Goal: Information Seeking & Learning: Learn about a topic

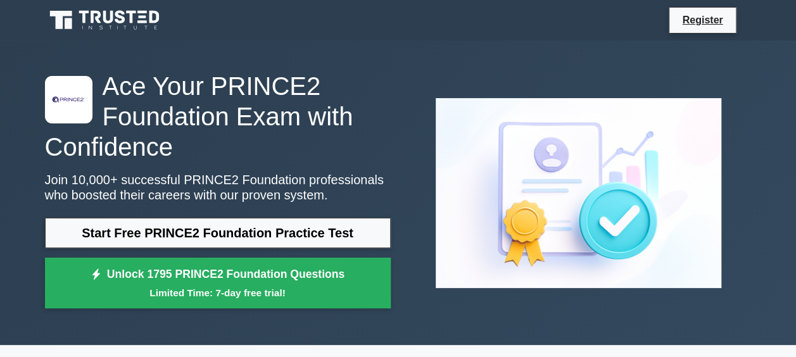
click at [275, 232] on link "Start Free PRINCE2 Foundation Practice Test" at bounding box center [218, 233] width 346 height 30
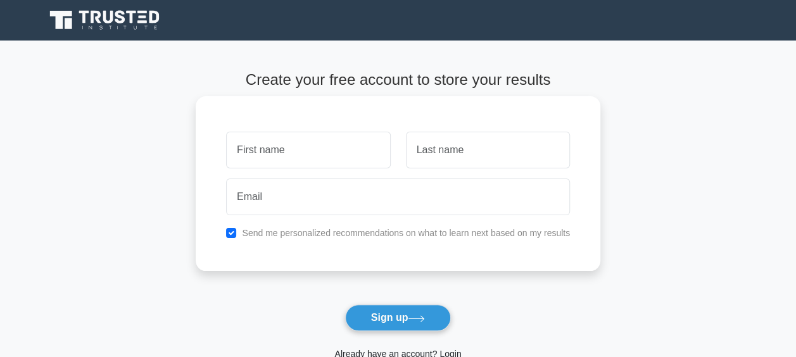
click at [339, 161] on input "text" at bounding box center [308, 150] width 164 height 37
type input "Pratibha"
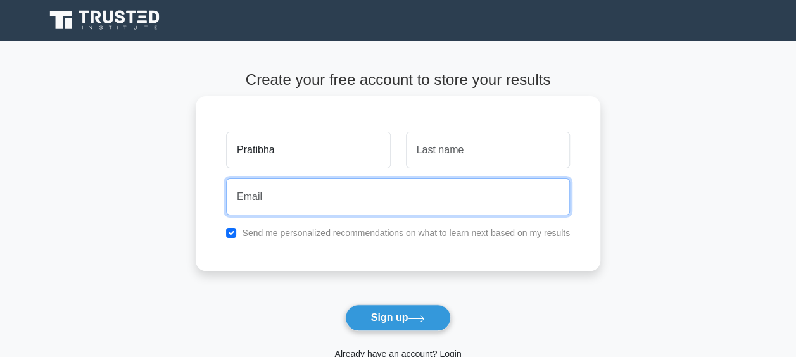
click at [316, 201] on input "email" at bounding box center [398, 196] width 344 height 37
type input "aster3235@yahoo.com"
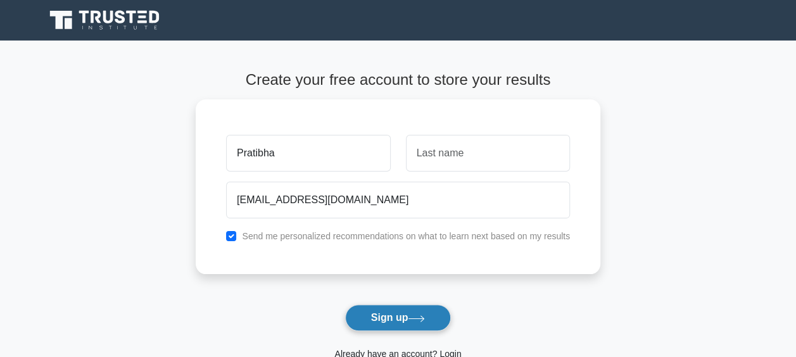
click at [401, 316] on button "Sign up" at bounding box center [398, 317] width 106 height 27
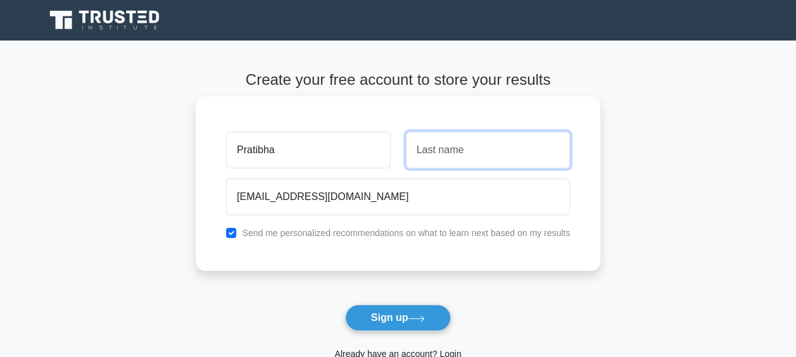
click at [454, 156] on input "text" at bounding box center [488, 150] width 164 height 37
type input "Chaudhary"
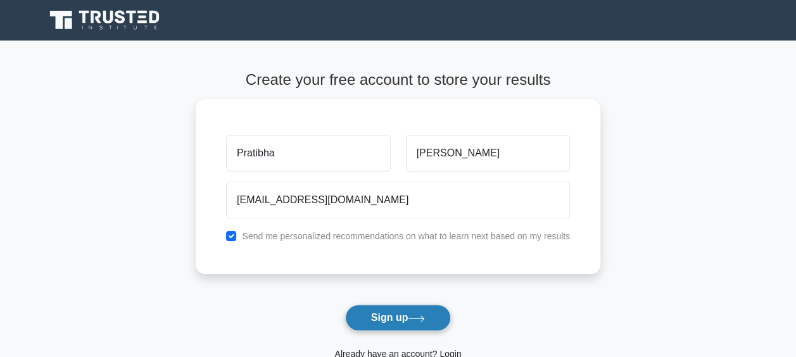
click at [404, 320] on button "Sign up" at bounding box center [398, 317] width 106 height 27
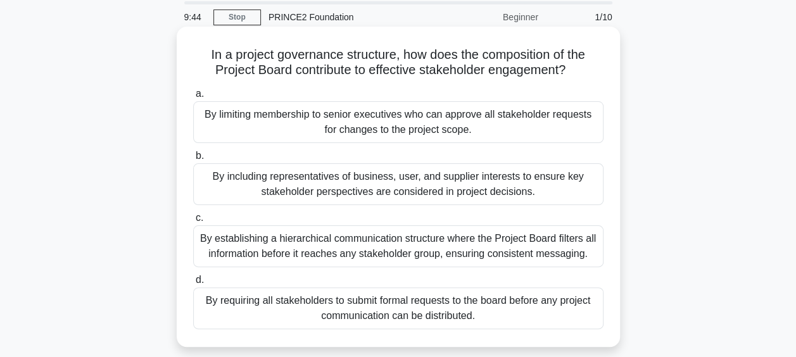
scroll to position [63, 0]
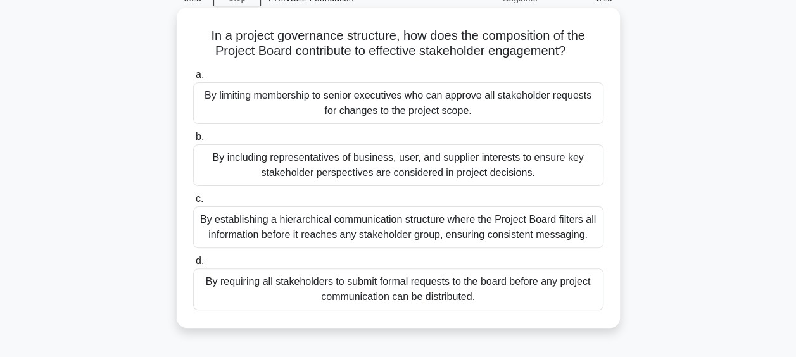
click at [394, 174] on div "By including representatives of business, user, and supplier interests to ensur…" at bounding box center [398, 165] width 410 height 42
click at [193, 141] on input "b. By including representatives of business, user, and supplier interests to en…" at bounding box center [193, 137] width 0 height 8
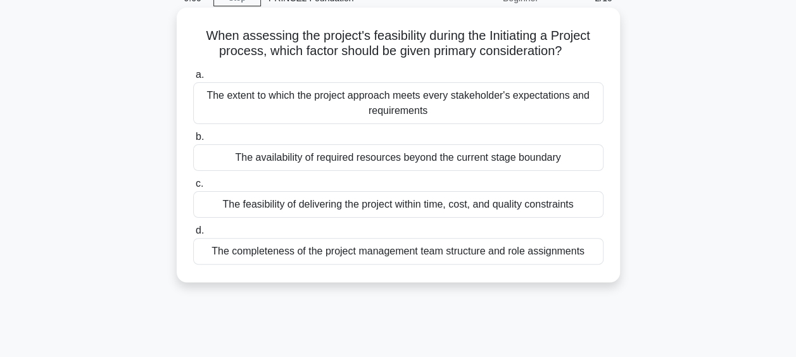
click at [398, 118] on div "The extent to which the project approach meets every stakeholder's expectations…" at bounding box center [398, 103] width 410 height 42
click at [193, 79] on input "a. The extent to which the project approach meets every stakeholder's expectati…" at bounding box center [193, 75] width 0 height 8
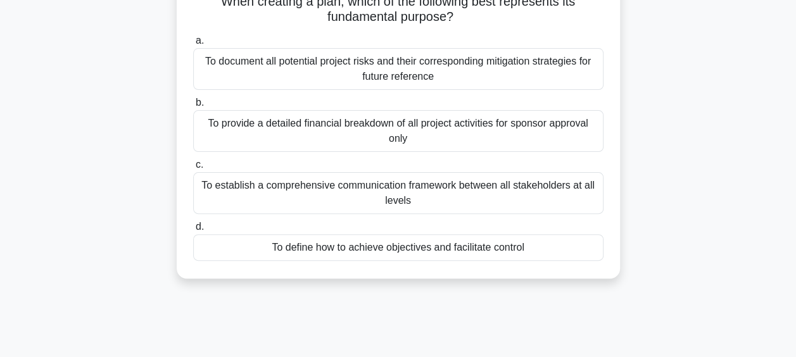
scroll to position [127, 0]
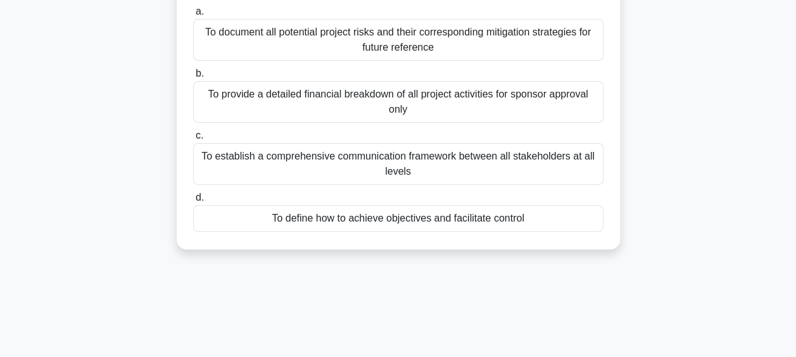
click at [354, 224] on div "To define how to achieve objectives and facilitate control" at bounding box center [398, 218] width 410 height 27
click at [193, 202] on input "d. To define how to achieve objectives and facilitate control" at bounding box center [193, 198] width 0 height 8
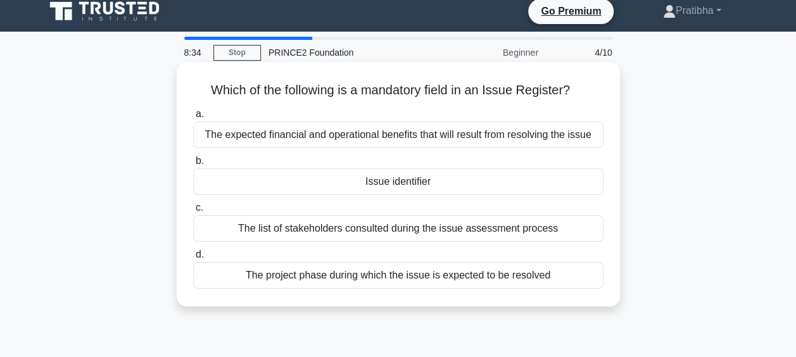
scroll to position [0, 0]
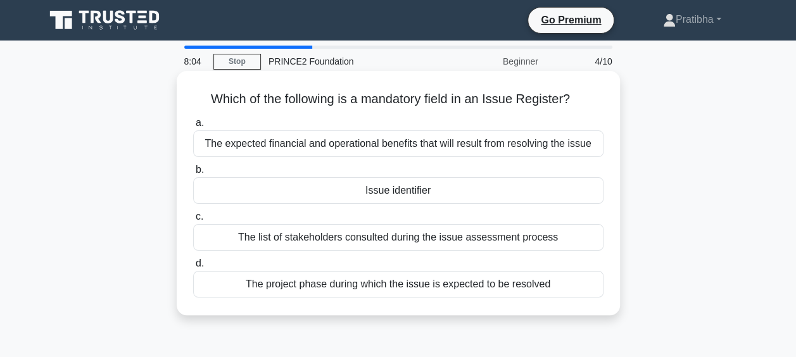
click at [391, 240] on div "The list of stakeholders consulted during the issue assessment process" at bounding box center [398, 237] width 410 height 27
click at [193, 221] on input "c. The list of stakeholders consulted during the issue assessment process" at bounding box center [193, 217] width 0 height 8
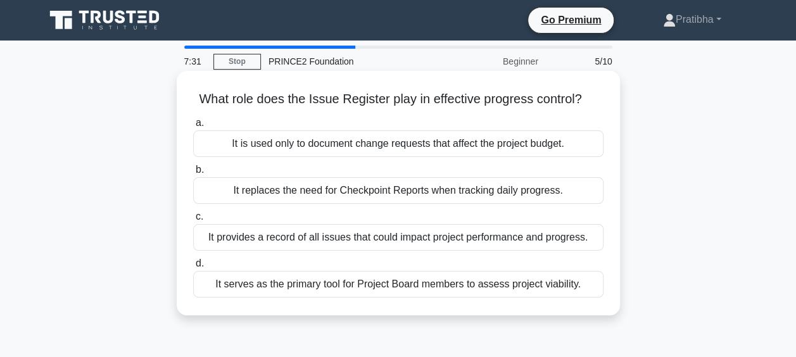
click at [402, 285] on div "It serves as the primary tool for Project Board members to assess project viabi…" at bounding box center [398, 284] width 410 height 27
click at [193, 268] on input "d. It serves as the primary tool for Project Board members to assess project vi…" at bounding box center [193, 263] width 0 height 8
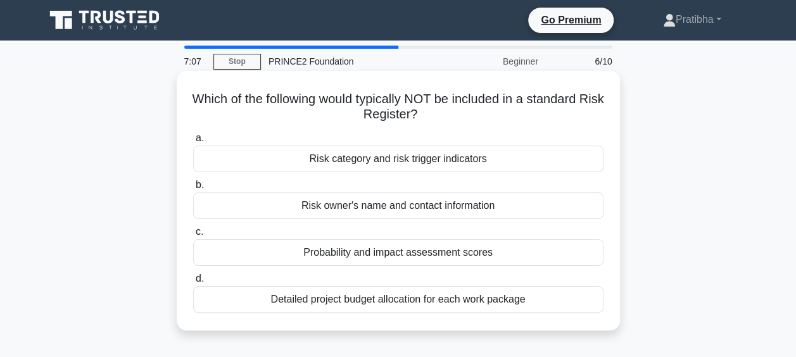
click at [381, 303] on div "Detailed project budget allocation for each work package" at bounding box center [398, 299] width 410 height 27
click at [193, 283] on input "d. Detailed project budget allocation for each work package" at bounding box center [193, 279] width 0 height 8
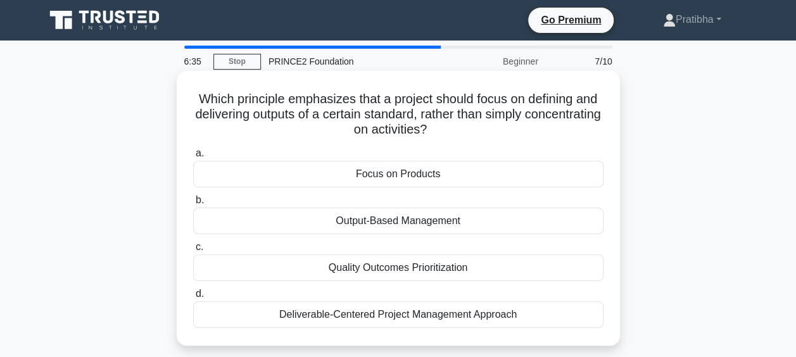
click at [404, 175] on div "Focus on Products" at bounding box center [398, 174] width 410 height 27
click at [193, 158] on input "a. Focus on Products" at bounding box center [193, 153] width 0 height 8
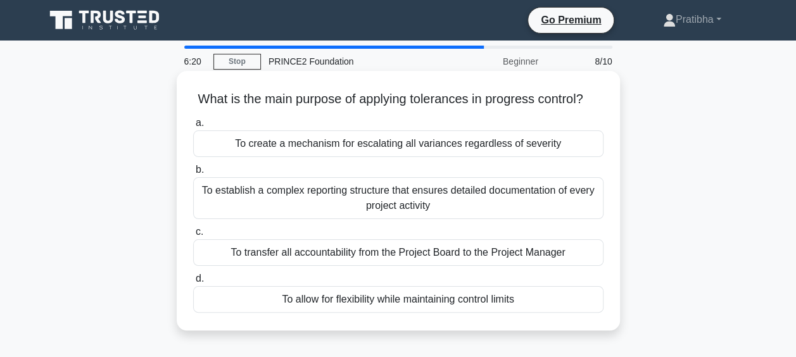
scroll to position [63, 0]
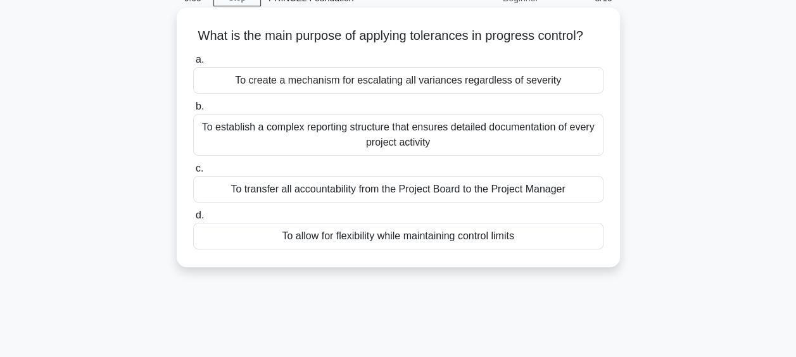
click at [402, 94] on div "To create a mechanism for escalating all variances regardless of severity" at bounding box center [398, 80] width 410 height 27
click at [193, 64] on input "a. To create a mechanism for escalating all variances regardless of severity" at bounding box center [193, 60] width 0 height 8
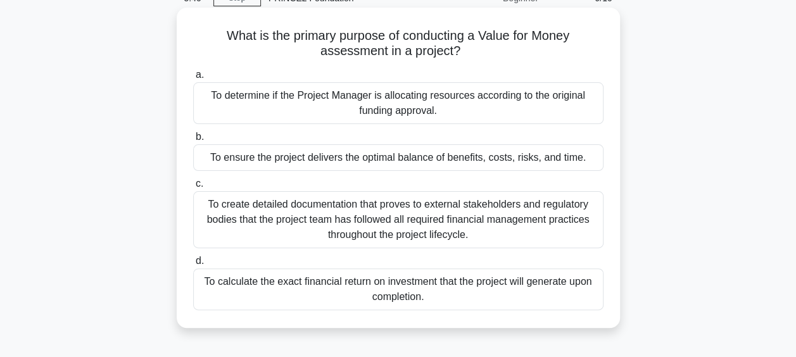
click at [368, 165] on div "To ensure the project delivers the optimal balance of benefits, costs, risks, a…" at bounding box center [398, 157] width 410 height 27
click at [193, 141] on input "b. To ensure the project delivers the optimal balance of benefits, costs, risks…" at bounding box center [193, 137] width 0 height 8
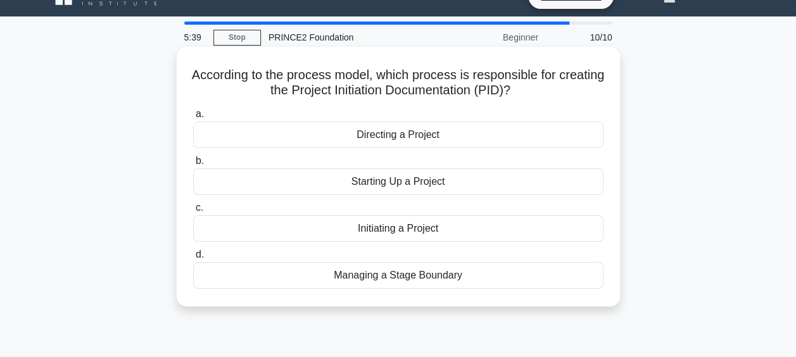
scroll to position [0, 0]
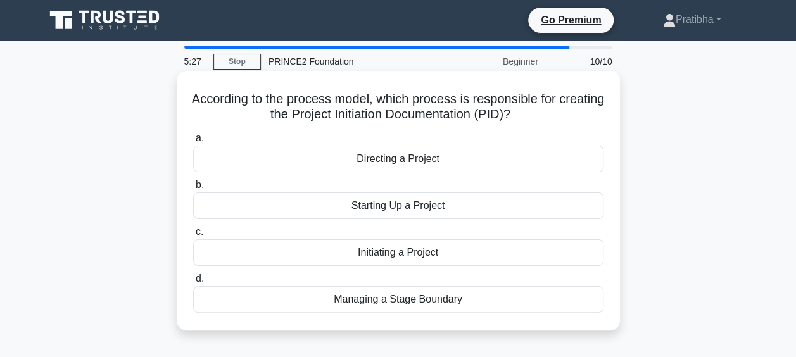
click at [393, 257] on div "Initiating a Project" at bounding box center [398, 252] width 410 height 27
click at [193, 236] on input "c. Initiating a Project" at bounding box center [193, 232] width 0 height 8
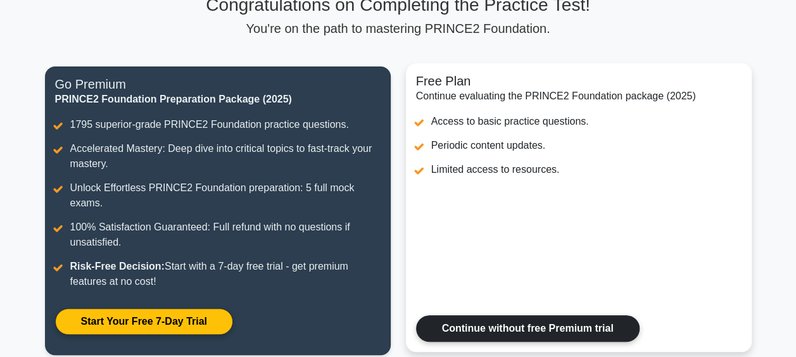
scroll to position [127, 0]
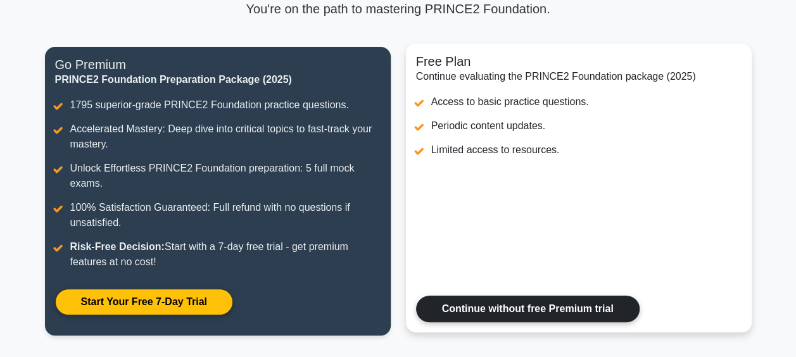
click at [500, 306] on link "Continue without free Premium trial" at bounding box center [527, 309] width 223 height 27
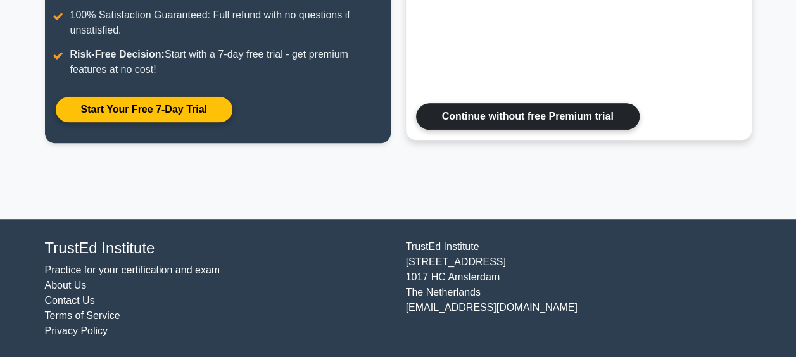
scroll to position [320, 0]
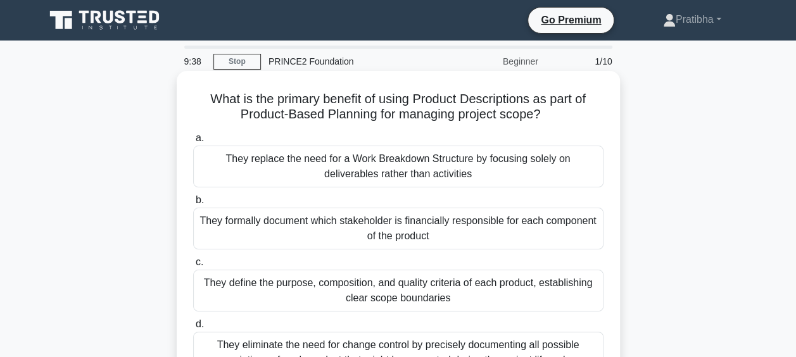
scroll to position [63, 0]
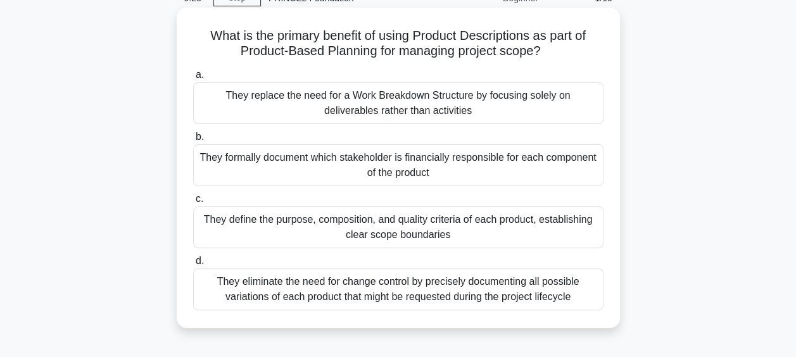
click at [343, 233] on div "They define the purpose, composition, and quality criteria of each product, est…" at bounding box center [398, 227] width 410 height 42
click at [193, 203] on input "c. They define the purpose, composition, and quality criteria of each product, …" at bounding box center [193, 199] width 0 height 8
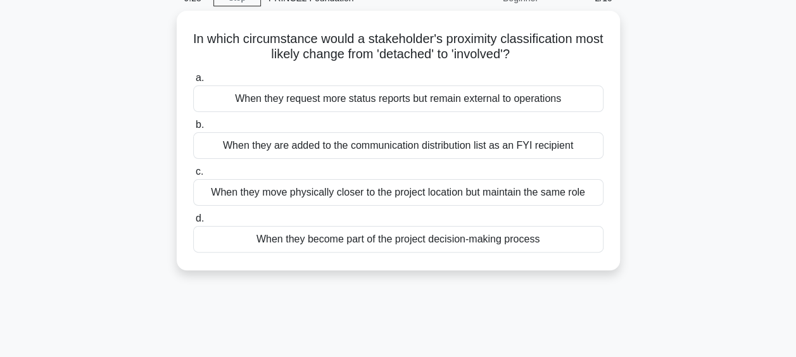
scroll to position [0, 0]
